Goal: Find contact information: Obtain details needed to contact an individual or organization

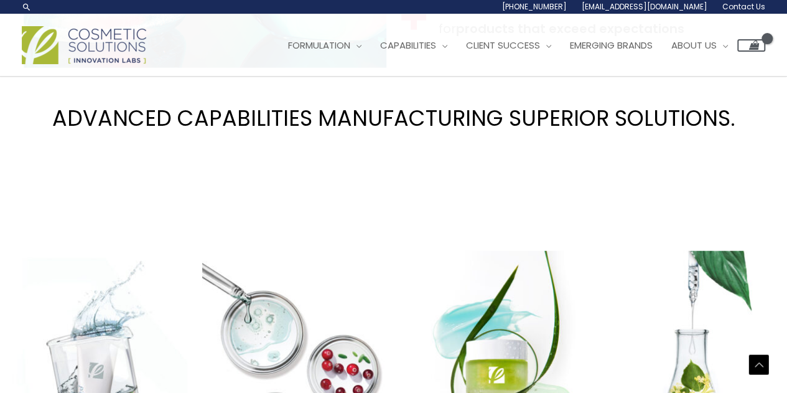
scroll to position [225, 0]
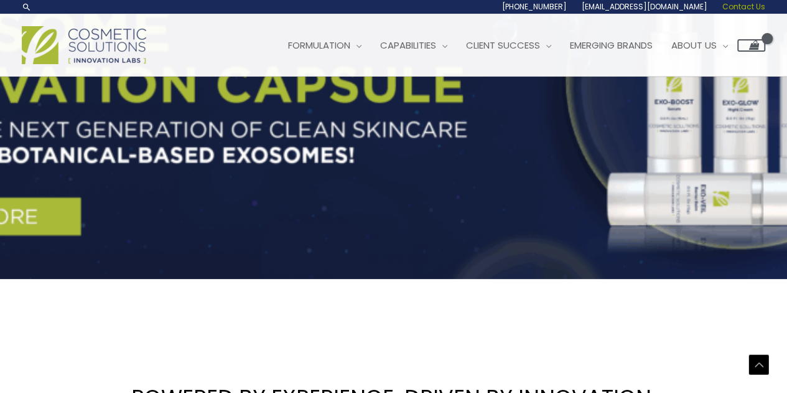
click at [743, 8] on span "Contact Us" at bounding box center [743, 6] width 43 height 11
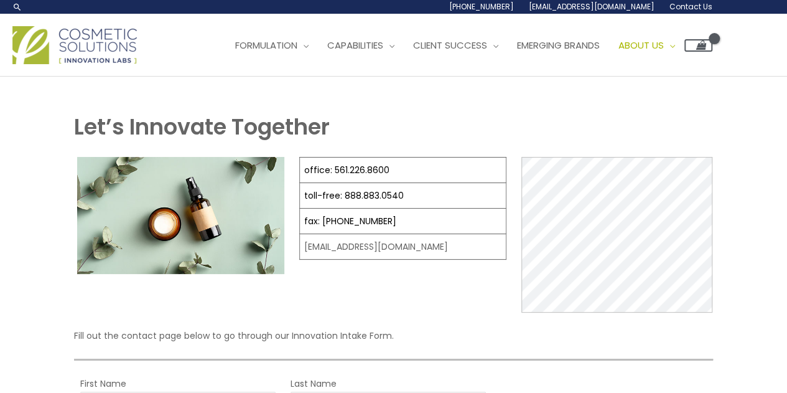
click at [743, 8] on div "[PHONE_NUMBER] [EMAIL_ADDRESS][DOMAIN_NAME] Contact Us" at bounding box center [393, 7] width 787 height 14
select select
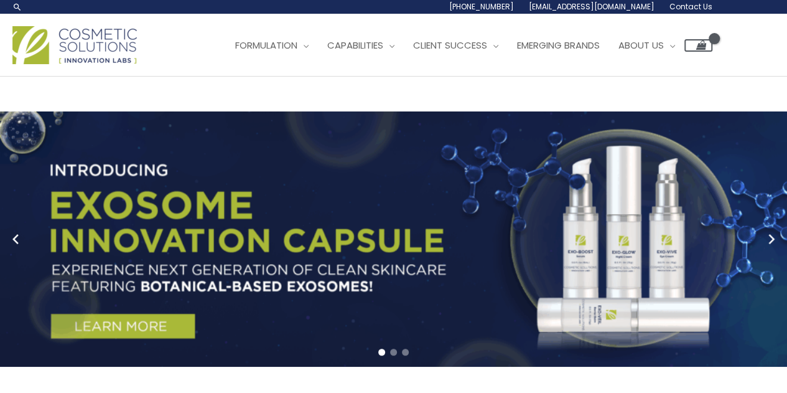
click at [694, 8] on span "Contact Us" at bounding box center [691, 6] width 43 height 11
